Goal: Task Accomplishment & Management: Use online tool/utility

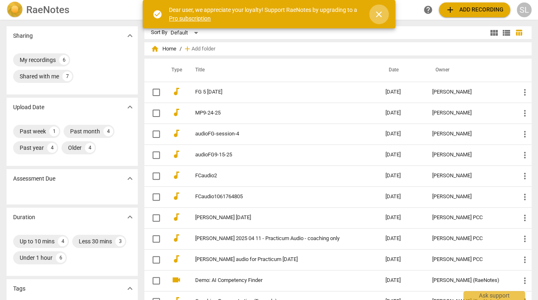
click at [378, 14] on span "close" at bounding box center [379, 14] width 10 height 10
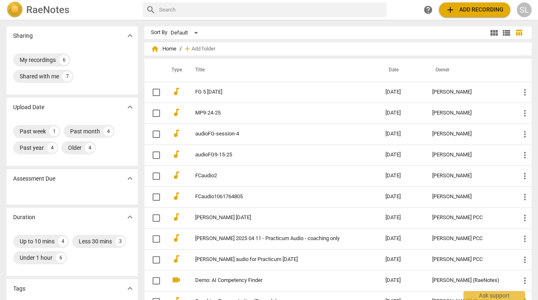
click at [465, 8] on span "add Add recording" at bounding box center [474, 10] width 58 height 10
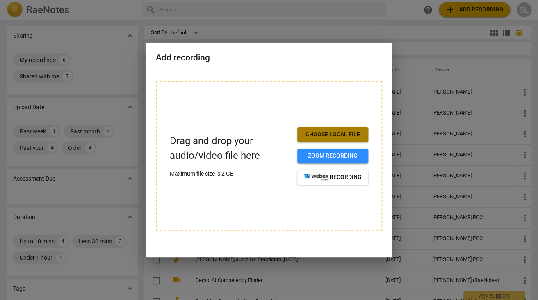
click at [339, 134] on span "Choose local file" at bounding box center [333, 134] width 58 height 8
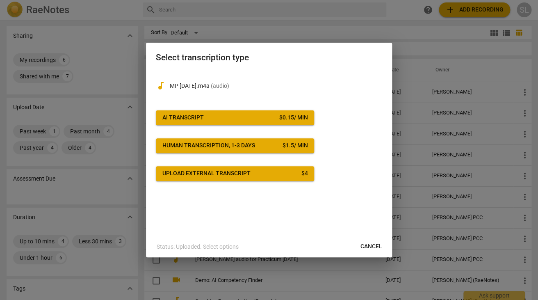
click at [225, 121] on span "AI Transcript $ 0.15 / min" at bounding box center [234, 118] width 145 height 8
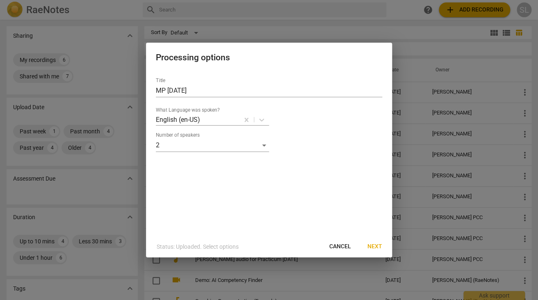
click at [373, 246] on span "Next" at bounding box center [374, 246] width 15 height 8
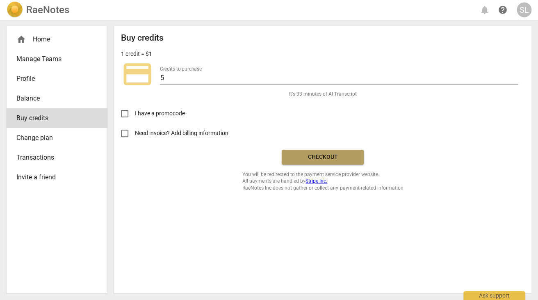
click at [322, 158] on span "Checkout" at bounding box center [322, 157] width 69 height 8
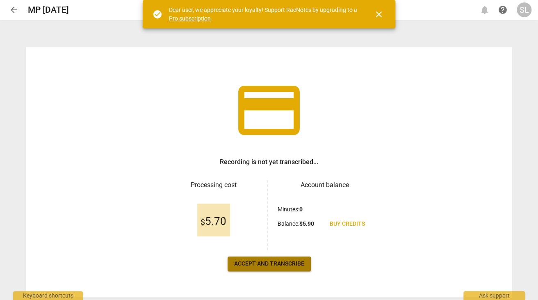
click at [269, 262] on span "Accept and transcribe" at bounding box center [269, 264] width 70 height 8
